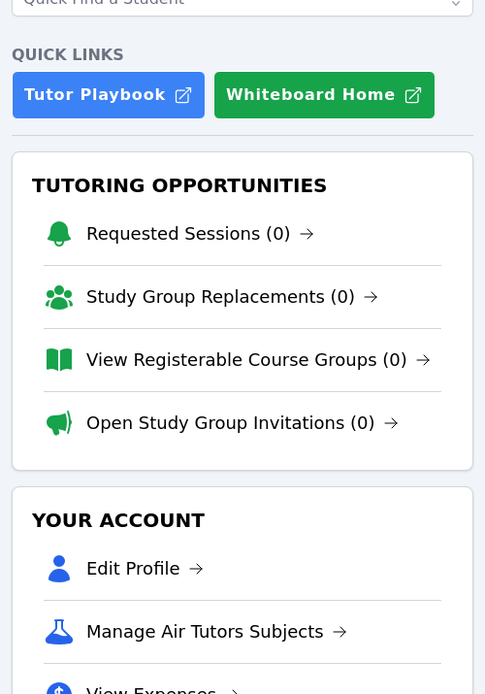
scroll to position [286, 0]
